Goal: Transaction & Acquisition: Purchase product/service

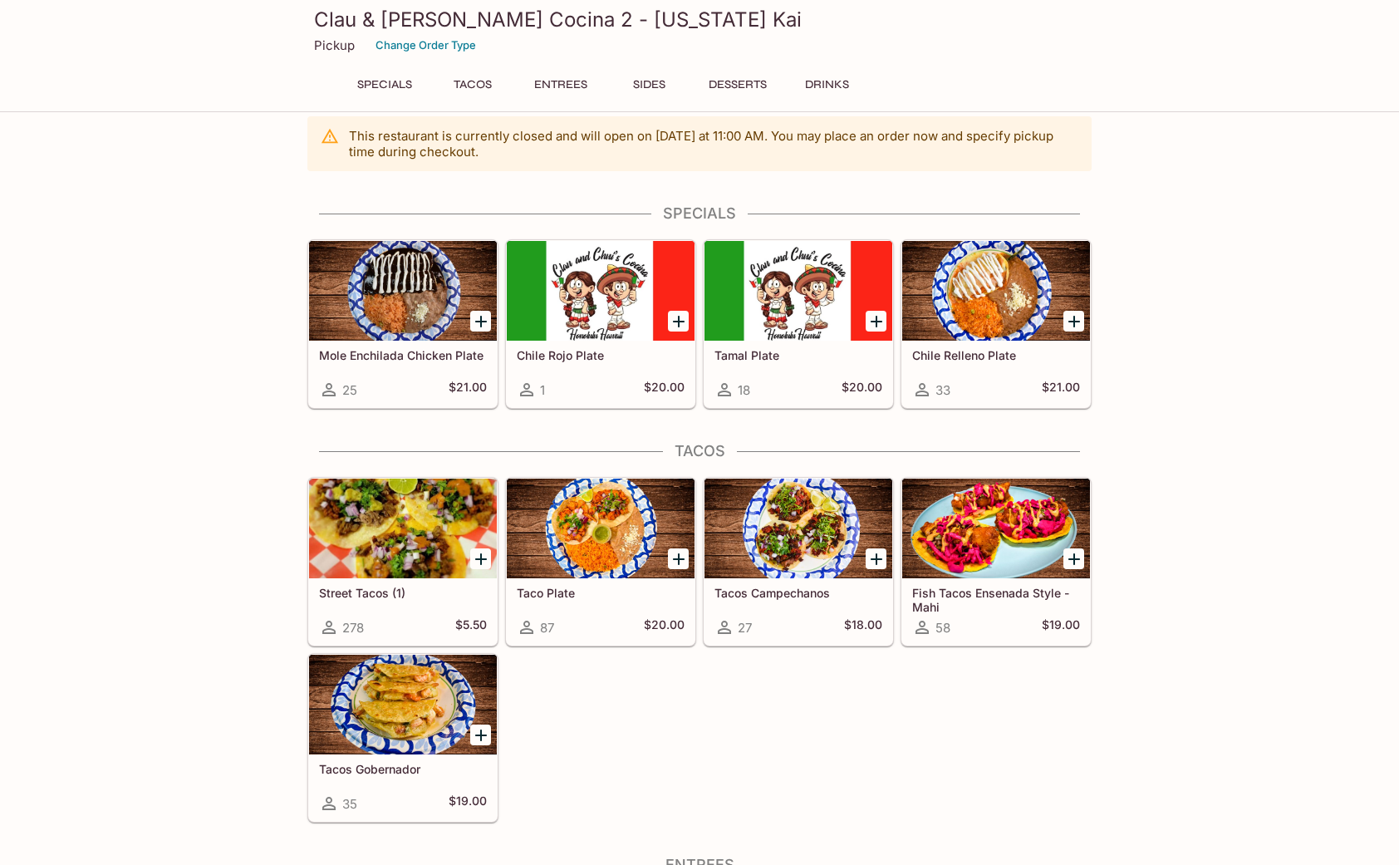
scroll to position [17, 0]
click at [424, 301] on div at bounding box center [403, 291] width 188 height 100
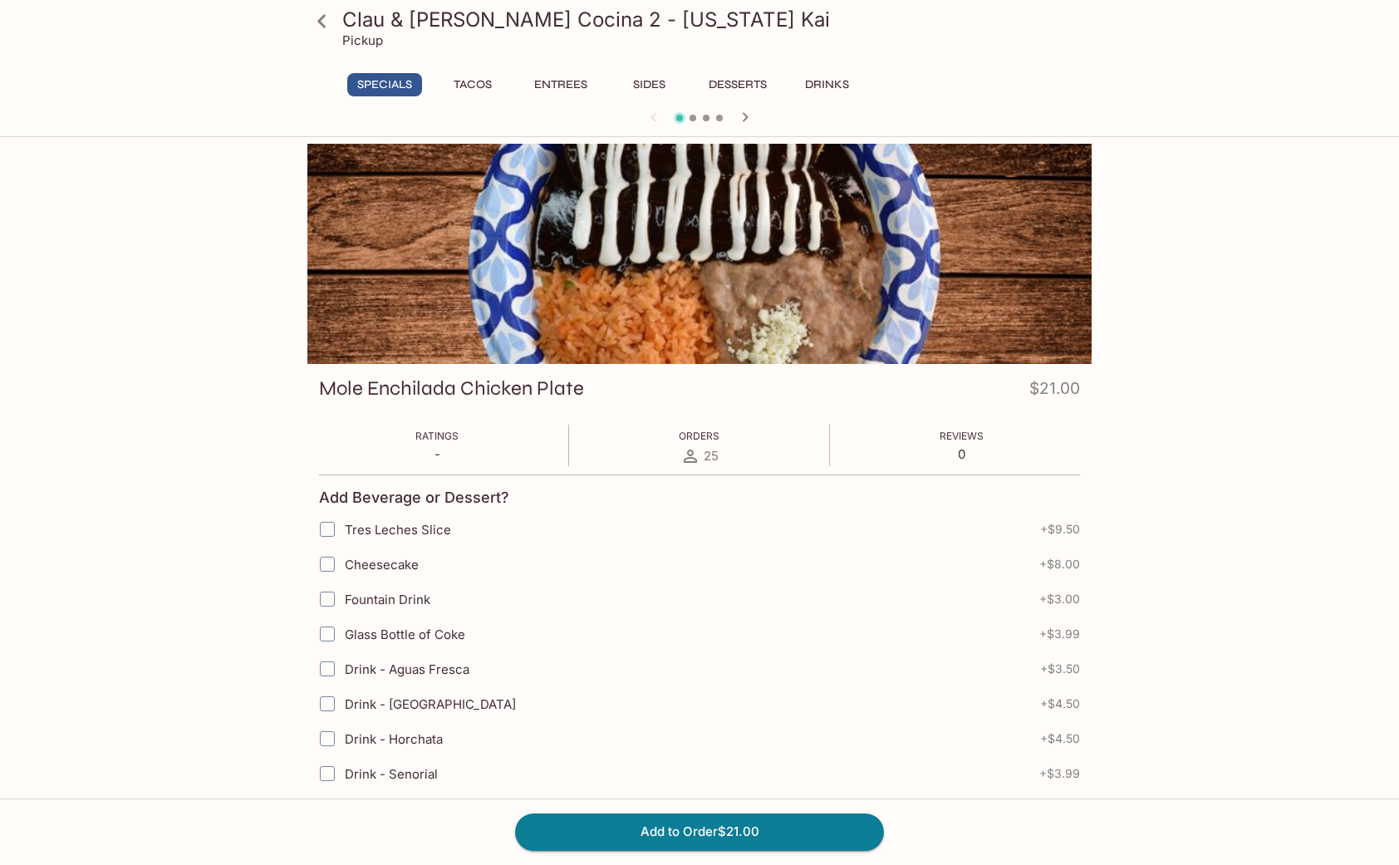
click at [328, 21] on icon at bounding box center [321, 21] width 29 height 29
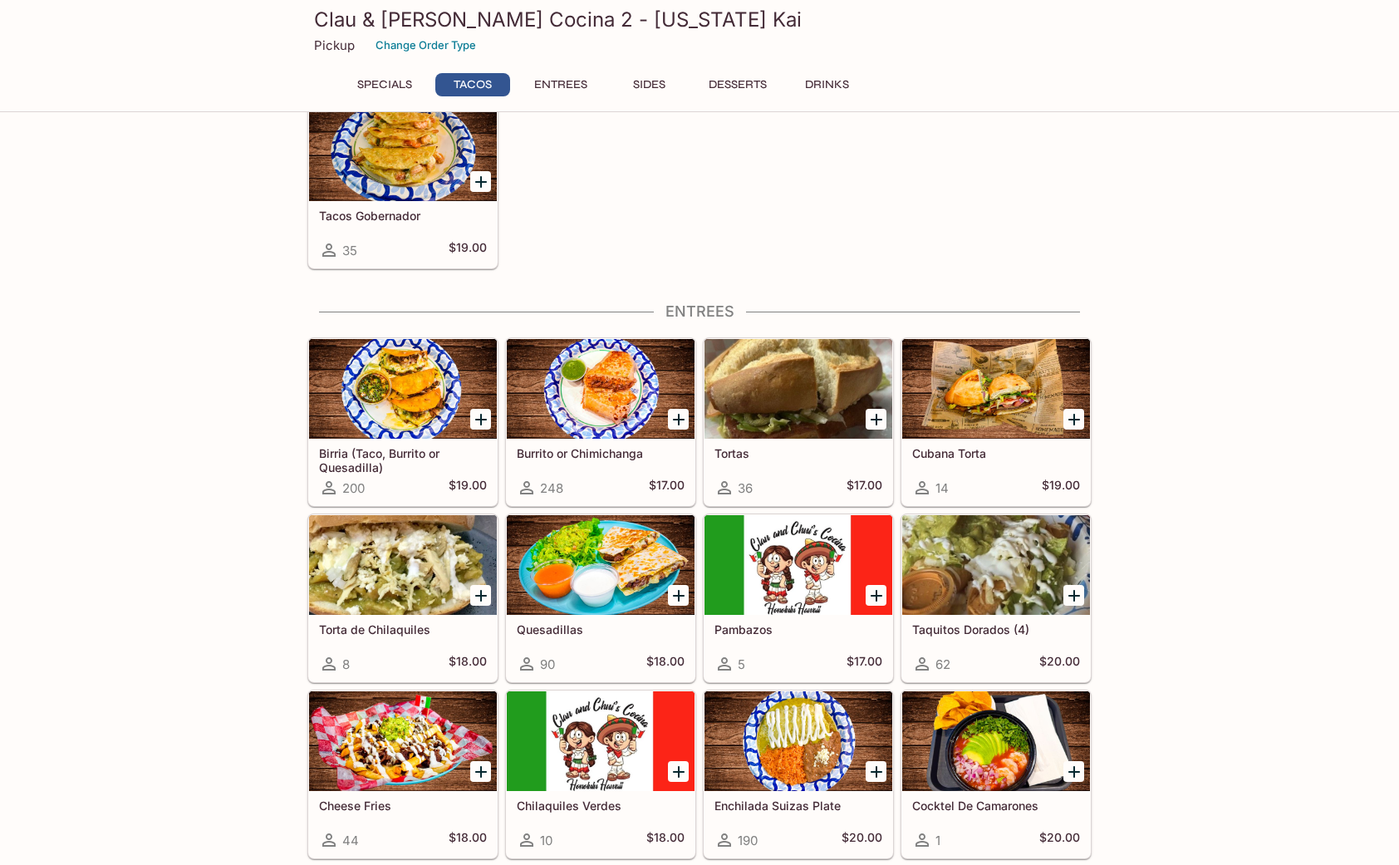
scroll to position [489, 0]
click at [629, 399] on div at bounding box center [601, 388] width 188 height 100
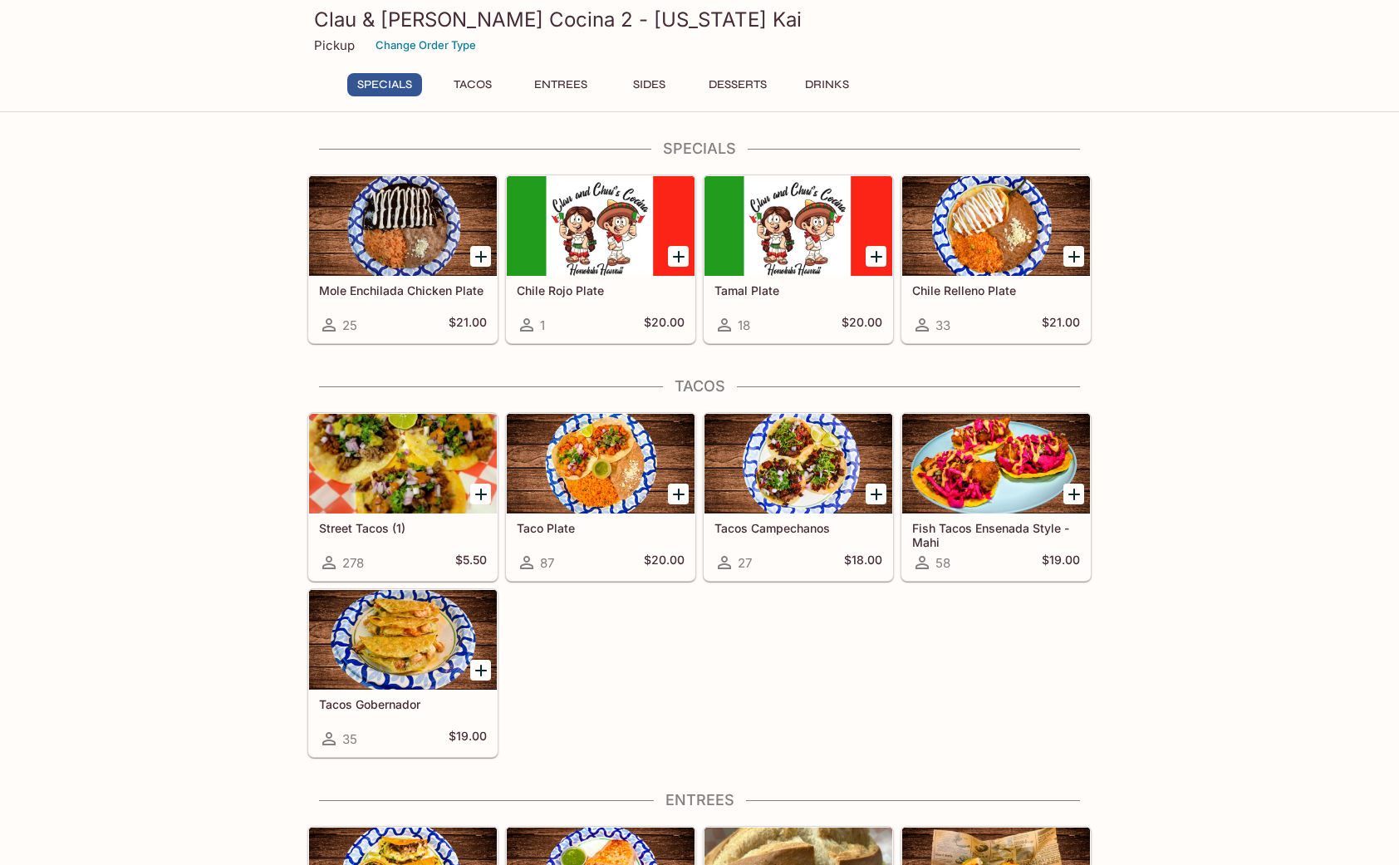
click at [640, 210] on div at bounding box center [601, 226] width 188 height 100
click at [404, 92] on button "Specials" at bounding box center [384, 84] width 75 height 23
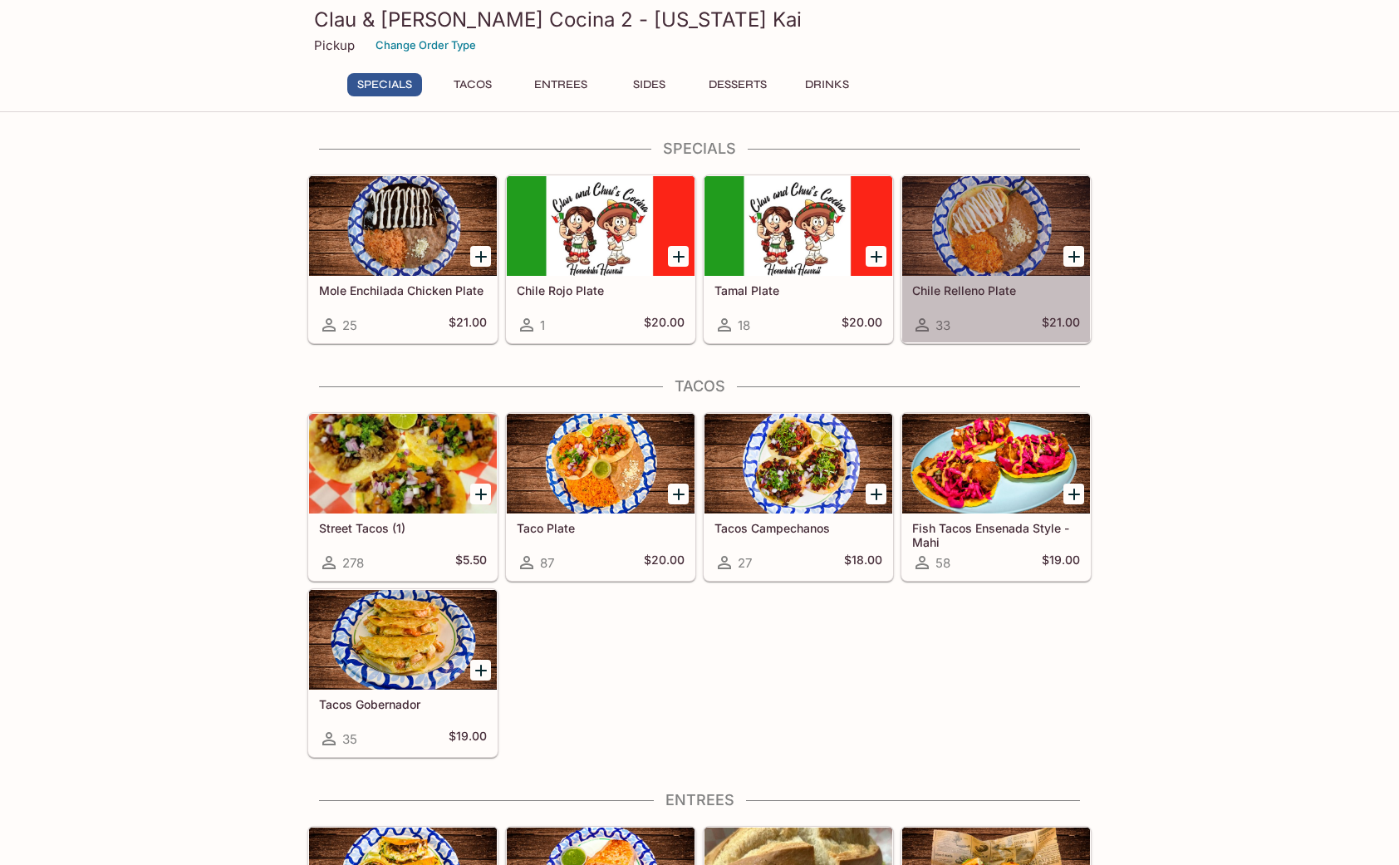
click at [1007, 246] on div at bounding box center [996, 226] width 188 height 100
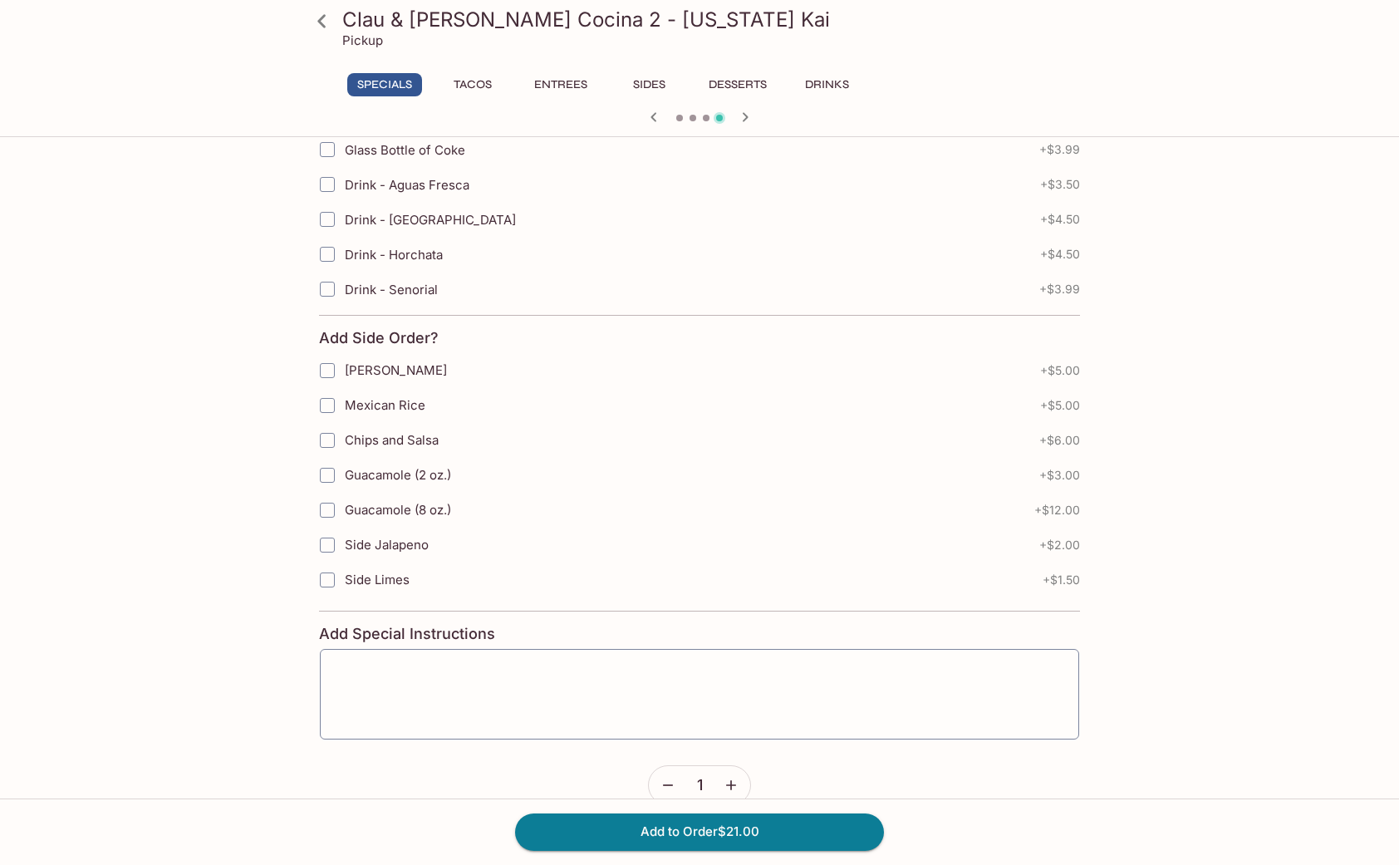
scroll to position [489, 0]
